Goal: Find specific page/section

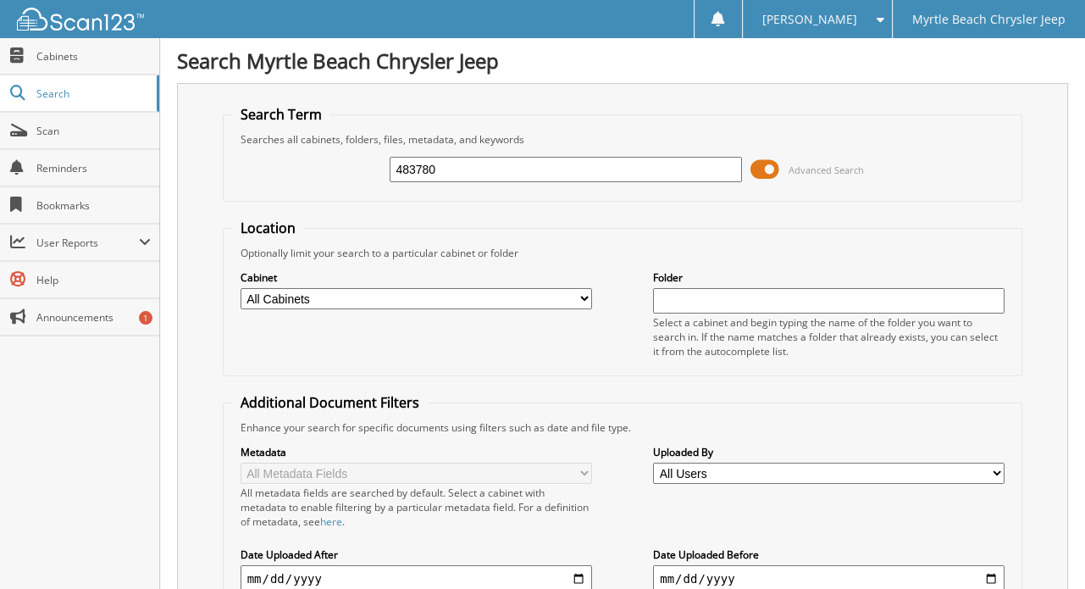
click at [467, 158] on input "483780" at bounding box center [565, 169] width 351 height 25
type input "4"
type input "482301"
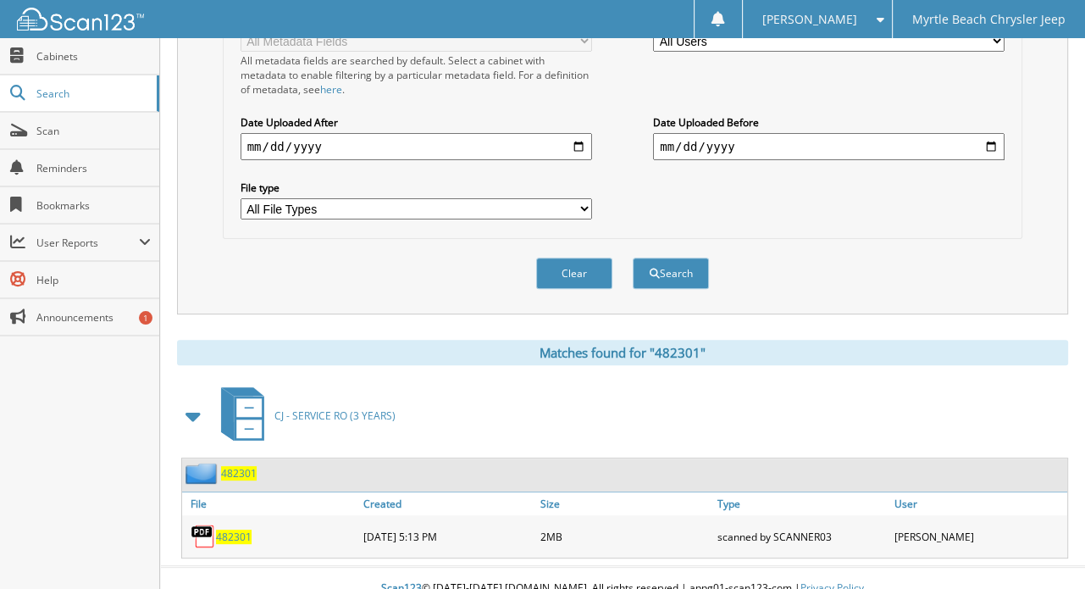
scroll to position [433, 0]
click at [230, 528] on span "482301" at bounding box center [234, 535] width 36 height 14
click at [235, 528] on span "482301" at bounding box center [234, 535] width 36 height 14
click at [864, 260] on div "Clear Search" at bounding box center [623, 272] width 800 height 69
